Goal: Transaction & Acquisition: Register for event/course

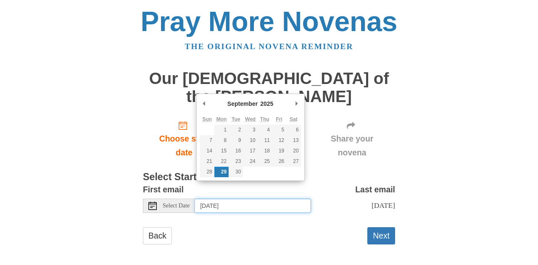
click at [267, 199] on input "Monday, September 29th" at bounding box center [253, 206] width 116 height 14
type input "Sunday, September 28th"
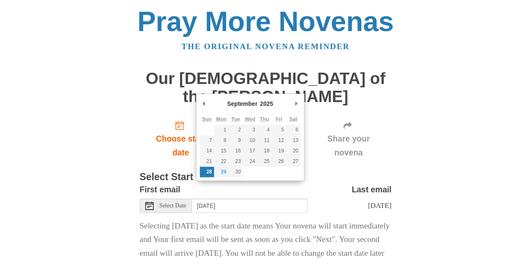
click at [283, 219] on p "Selecting today as the start date means Your novena will start immediately and …" at bounding box center [266, 240] width 252 height 42
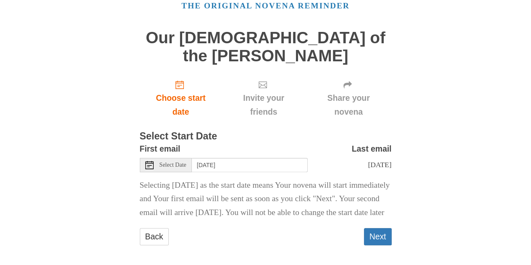
scroll to position [41, 0]
click at [380, 230] on button "Next" at bounding box center [378, 236] width 28 height 17
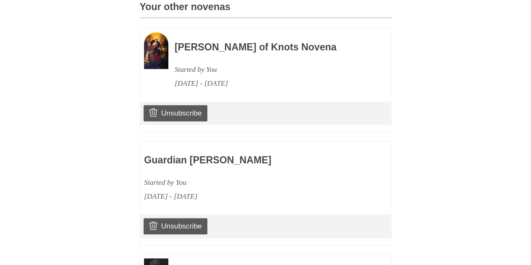
scroll to position [528, 0]
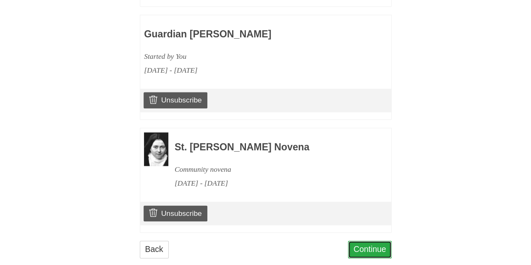
click at [366, 241] on link "Continue" at bounding box center [370, 249] width 44 height 17
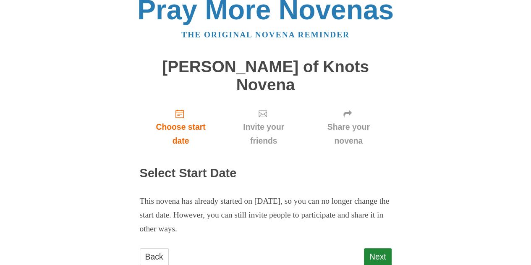
scroll to position [18, 0]
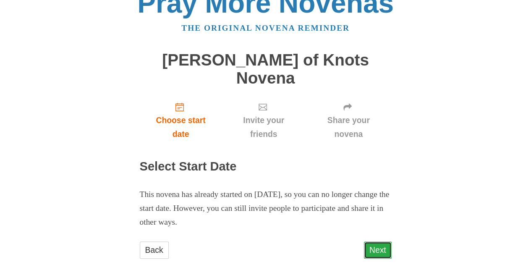
click at [368, 241] on link "Next" at bounding box center [378, 249] width 28 height 17
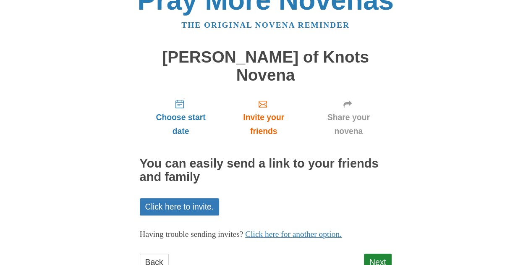
scroll to position [33, 0]
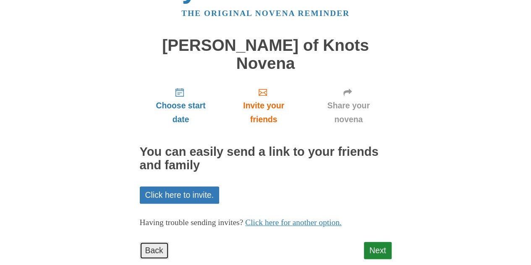
click at [150, 242] on link "Back" at bounding box center [154, 250] width 29 height 17
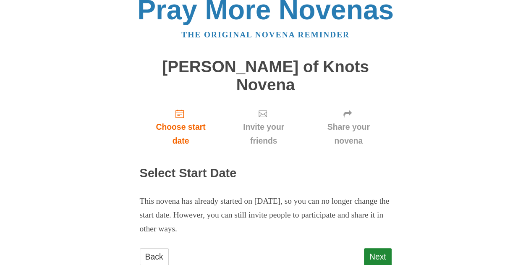
scroll to position [18, 0]
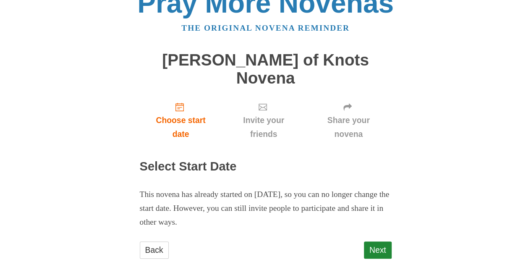
click at [207, 160] on h2 "Select Start Date" at bounding box center [266, 166] width 252 height 13
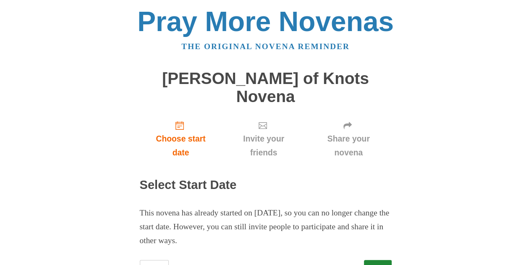
scroll to position [18, 0]
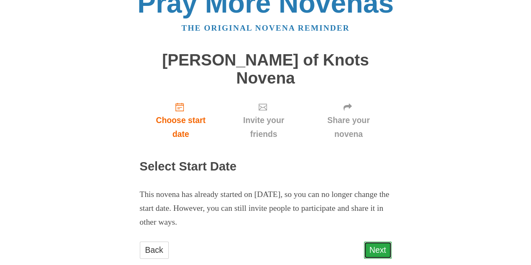
click at [374, 241] on link "Next" at bounding box center [378, 249] width 28 height 17
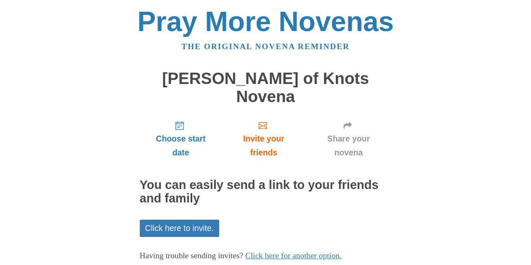
scroll to position [33, 0]
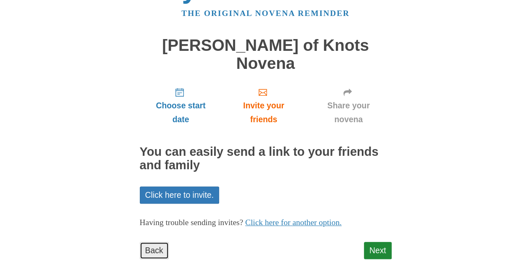
click at [155, 242] on link "Back" at bounding box center [154, 250] width 29 height 17
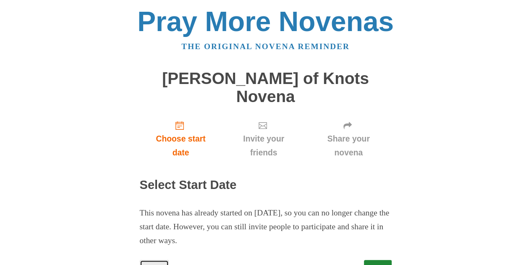
click at [149, 260] on link "Back" at bounding box center [154, 268] width 29 height 17
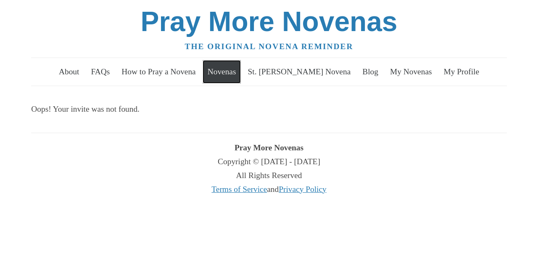
click at [241, 68] on link "Novenas" at bounding box center [221, 72] width 38 height 24
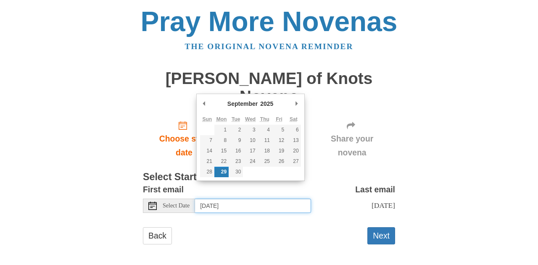
click at [234, 199] on input "Monday, September 29th" at bounding box center [253, 206] width 116 height 14
type input "Friday, September 19th"
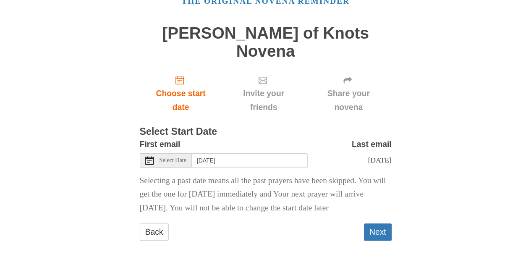
scroll to position [49, 0]
click at [383, 231] on button "Next" at bounding box center [378, 231] width 28 height 17
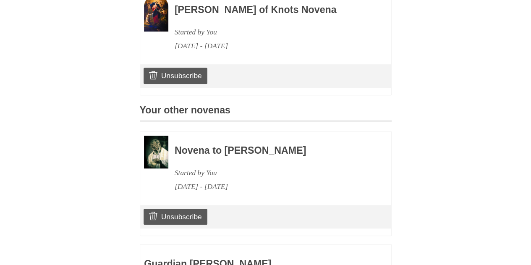
scroll to position [336, 0]
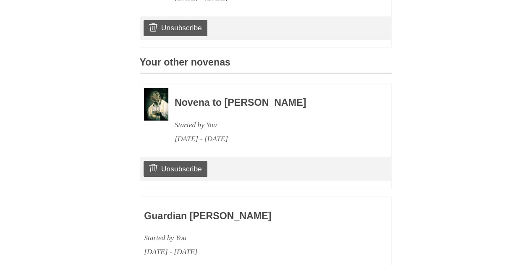
drag, startPoint x: 271, startPoint y: 97, endPoint x: 178, endPoint y: 96, distance: 93.2
click at [178, 97] on h3 "Novena to Padre Pio" at bounding box center [272, 102] width 194 height 11
copy h3 "Novena to Padre Pio"
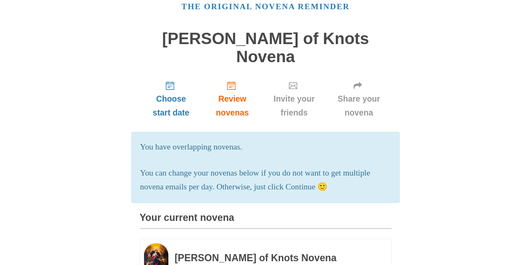
scroll to position [0, 0]
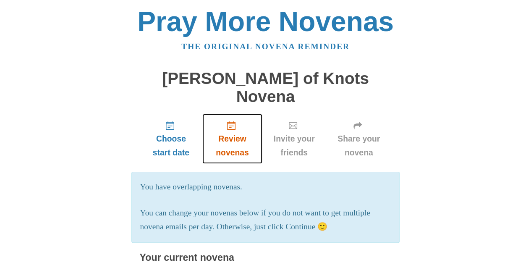
click at [228, 114] on link "Review novenas" at bounding box center [232, 139] width 60 height 50
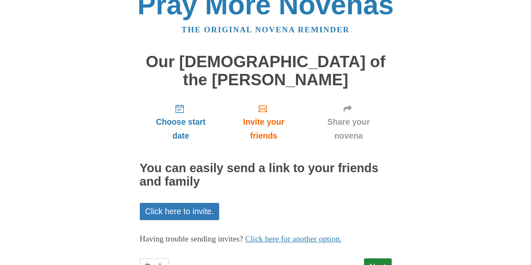
scroll to position [33, 0]
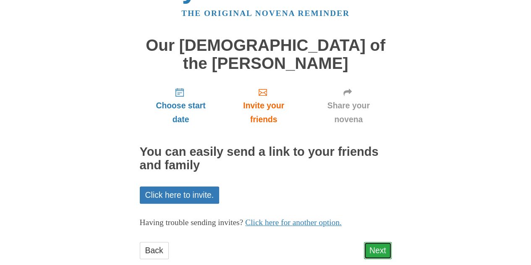
click at [375, 242] on link "Next" at bounding box center [378, 250] width 28 height 17
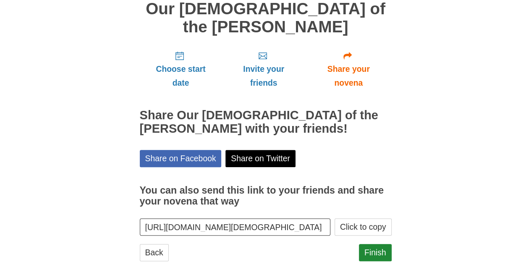
scroll to position [71, 0]
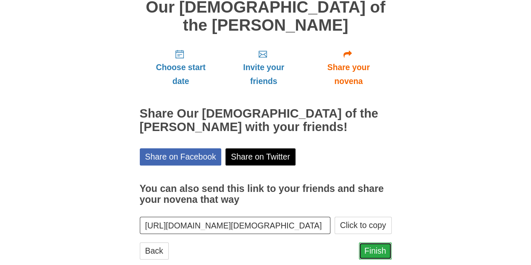
click at [381, 242] on link "Finish" at bounding box center [375, 250] width 33 height 17
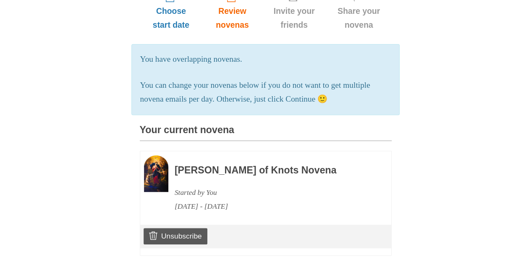
scroll to position [168, 0]
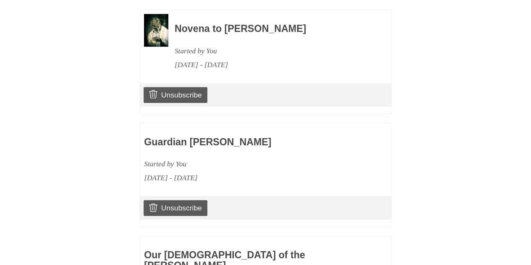
scroll to position [304, 0]
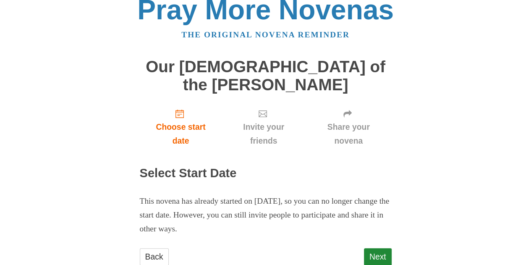
scroll to position [18, 0]
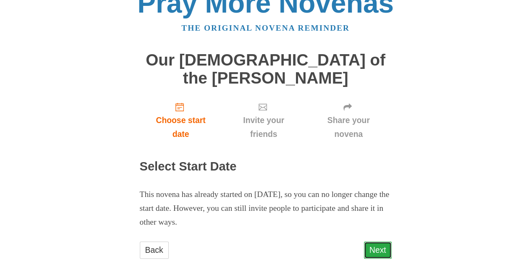
click at [378, 241] on link "Next" at bounding box center [378, 249] width 28 height 17
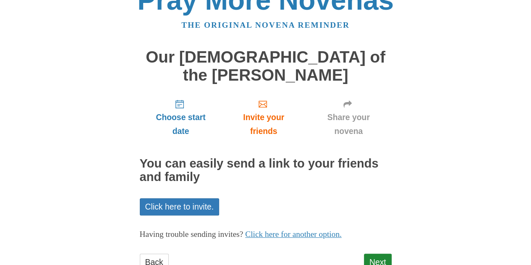
scroll to position [33, 0]
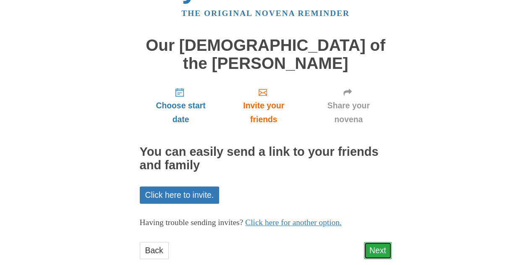
click at [373, 242] on link "Next" at bounding box center [378, 250] width 28 height 17
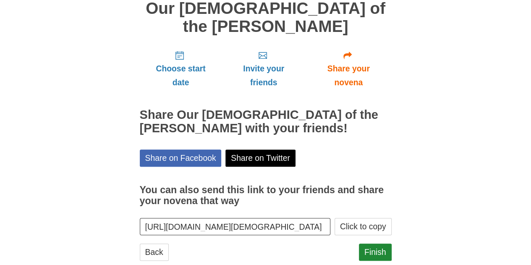
scroll to position [71, 0]
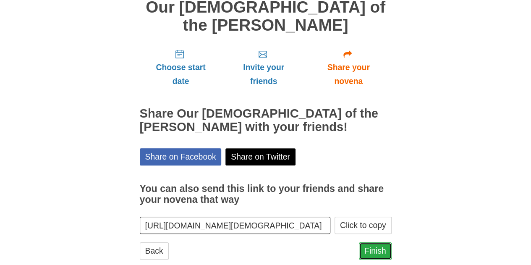
click at [380, 242] on link "Finish" at bounding box center [375, 250] width 33 height 17
